Goal: Find specific page/section: Find specific page/section

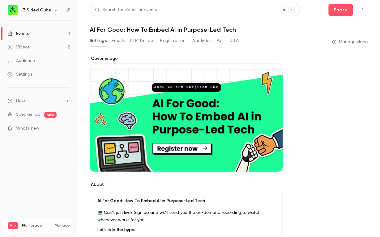
click at [27, 33] on div "Events" at bounding box center [17, 34] width 21 height 6
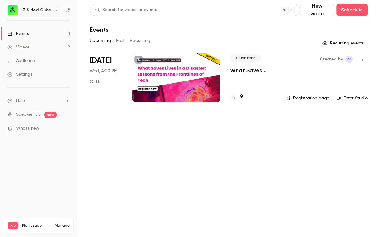
click at [173, 76] on div at bounding box center [176, 77] width 88 height 49
